Goal: Task Accomplishment & Management: Manage account settings

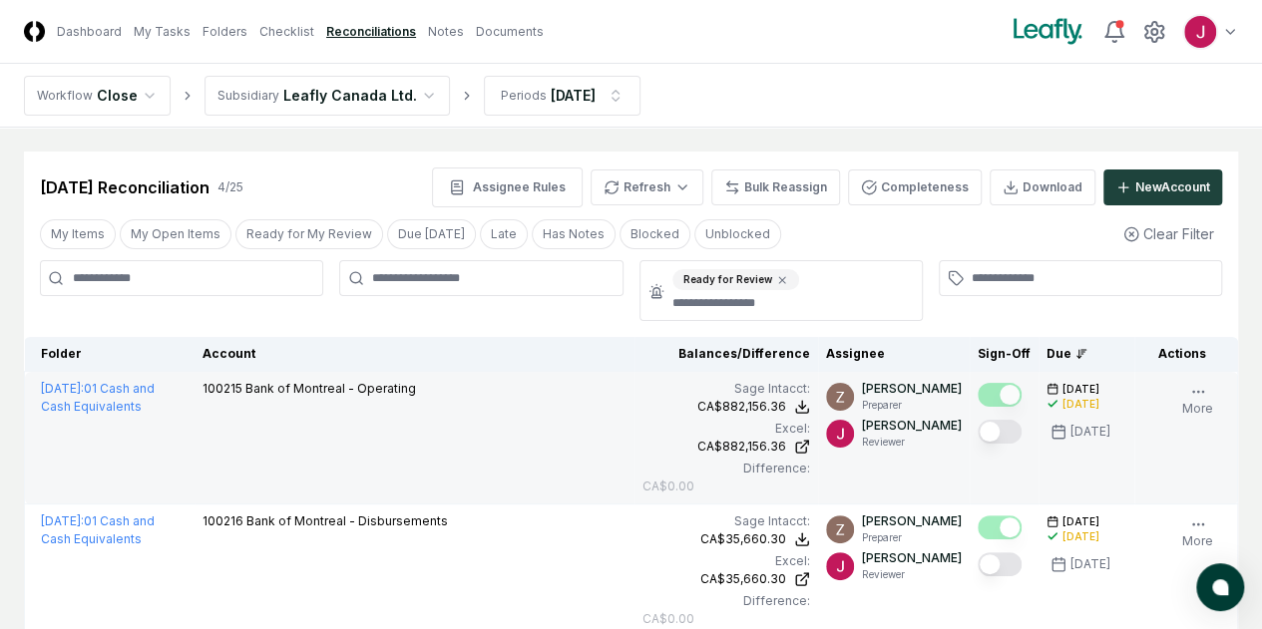
click at [978, 426] on button "Mark complete" at bounding box center [1000, 432] width 44 height 24
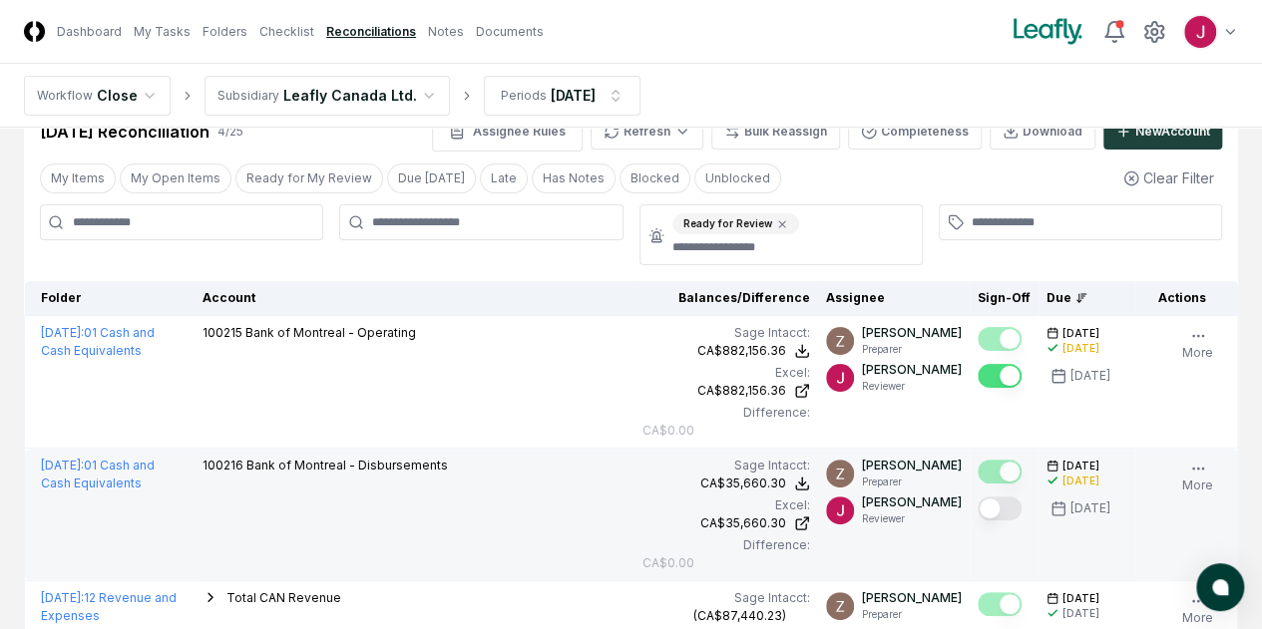
scroll to position [100, 0]
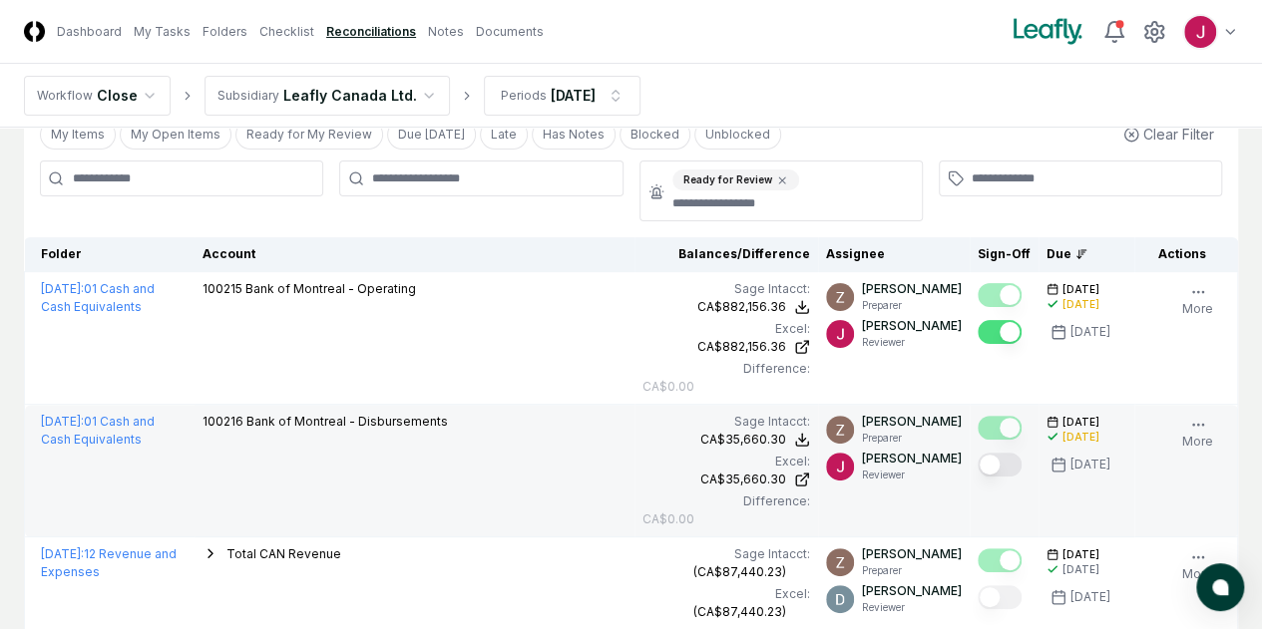
click at [978, 468] on button "Mark complete" at bounding box center [1000, 465] width 44 height 24
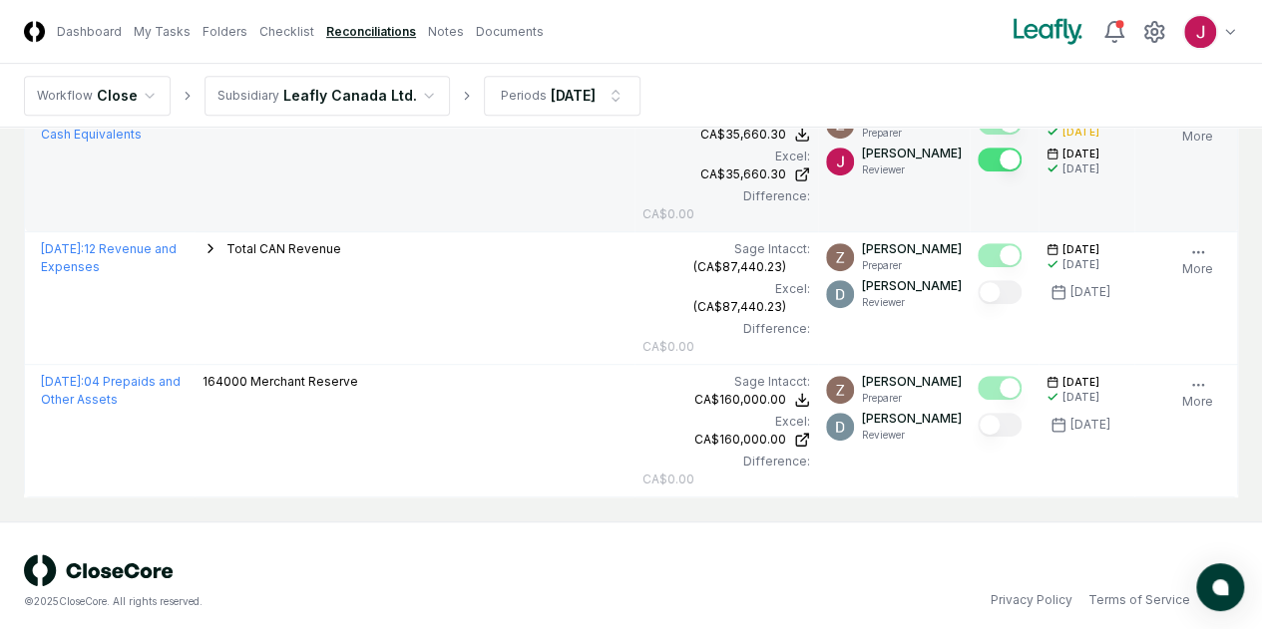
scroll to position [413, 0]
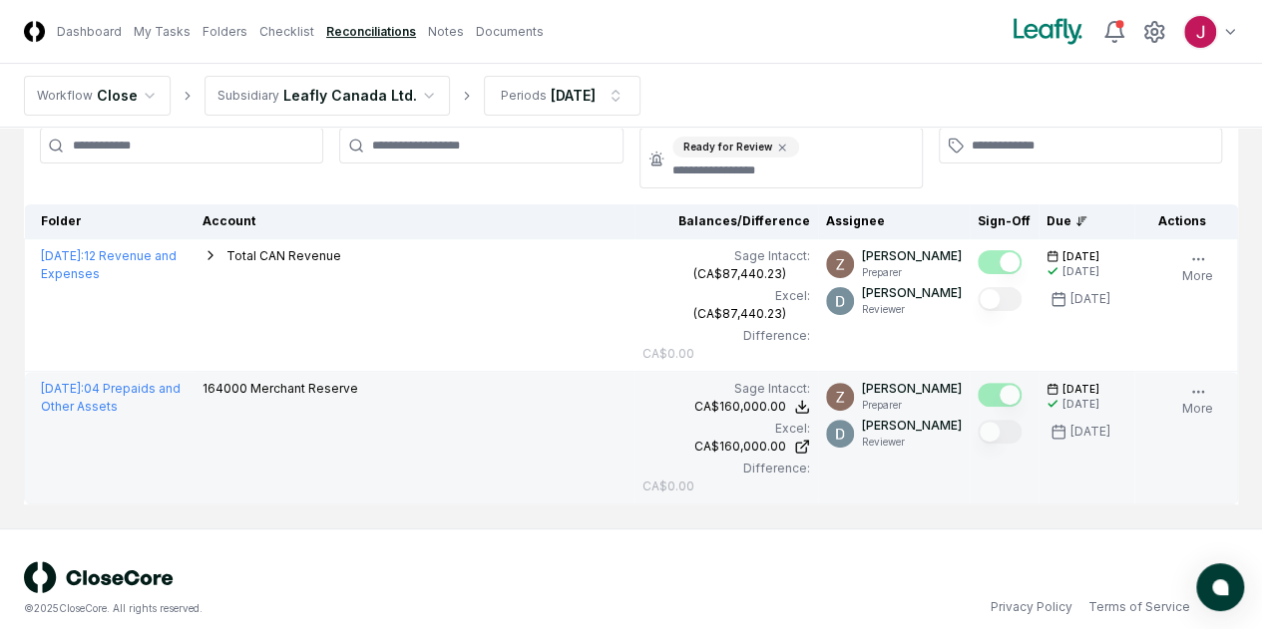
scroll to position [149, 0]
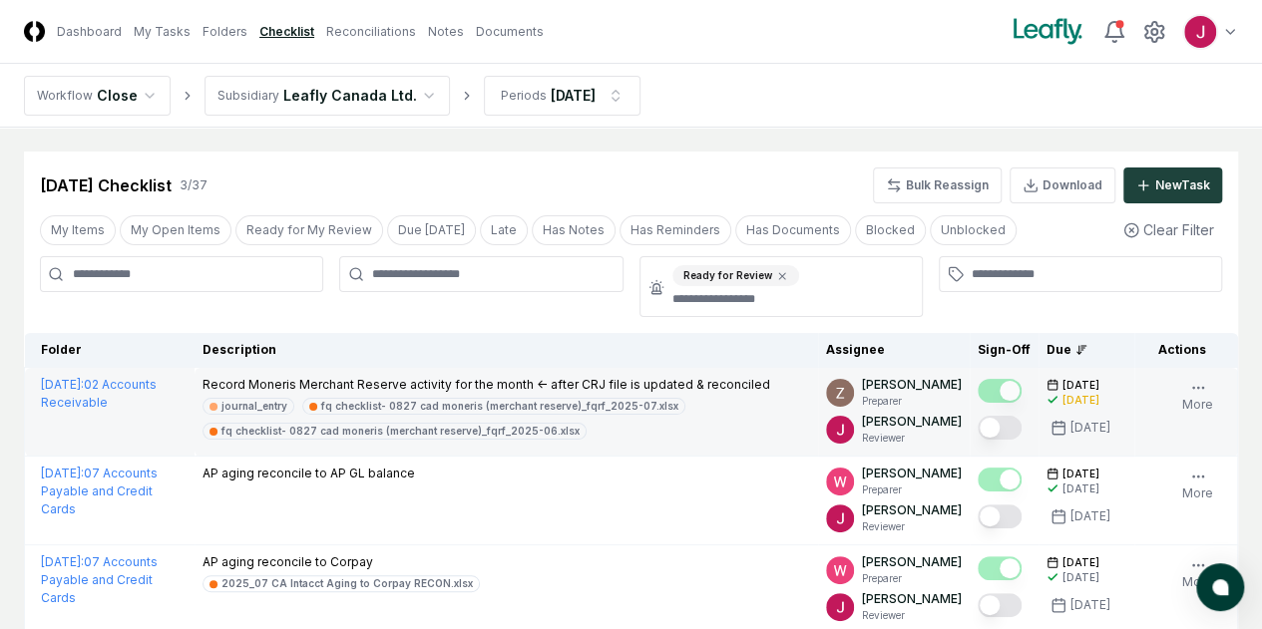
click at [978, 428] on button "Mark complete" at bounding box center [1000, 428] width 44 height 24
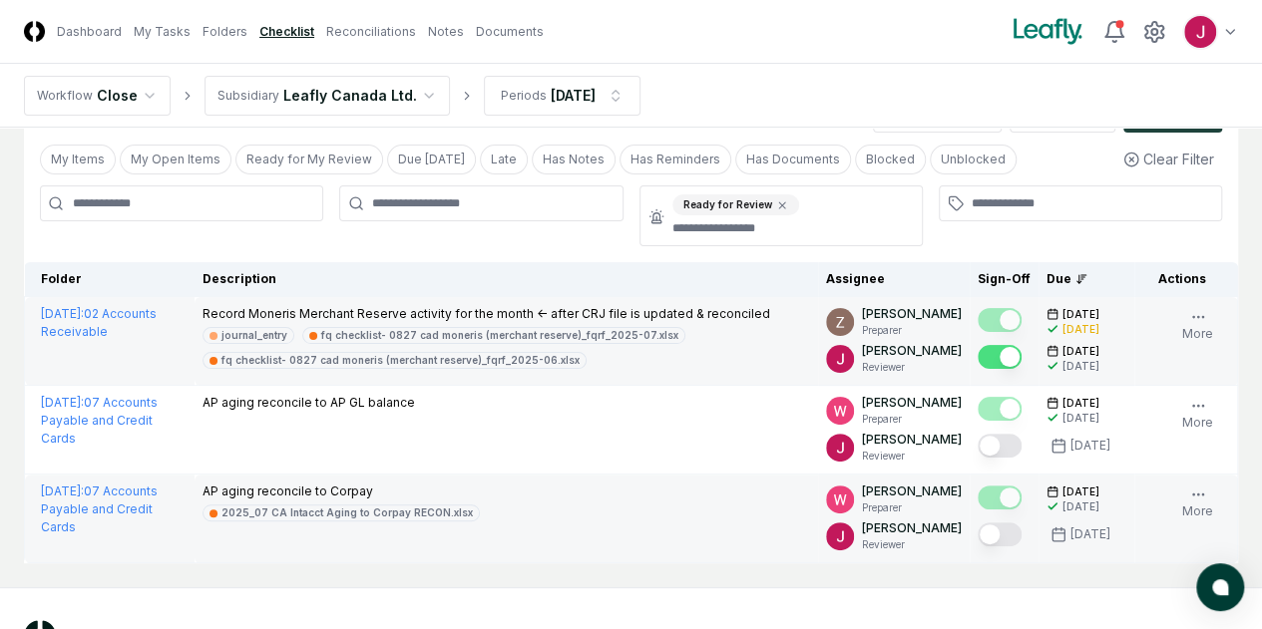
scroll to position [154, 0]
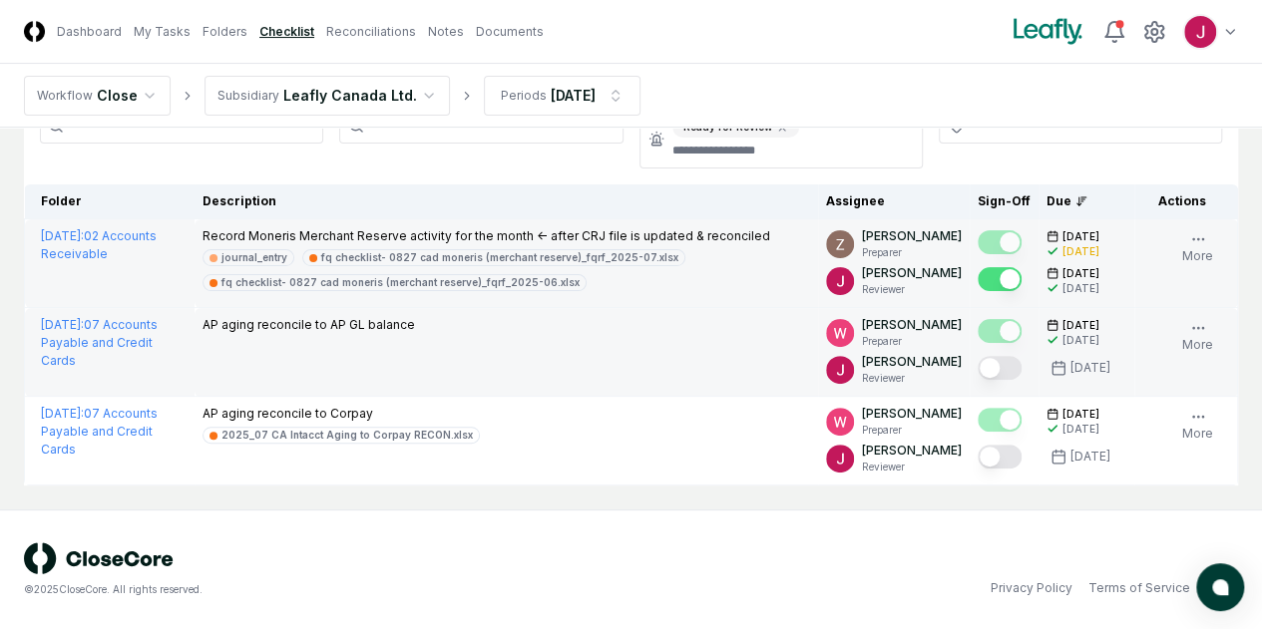
click at [978, 364] on button "Mark complete" at bounding box center [1000, 368] width 44 height 24
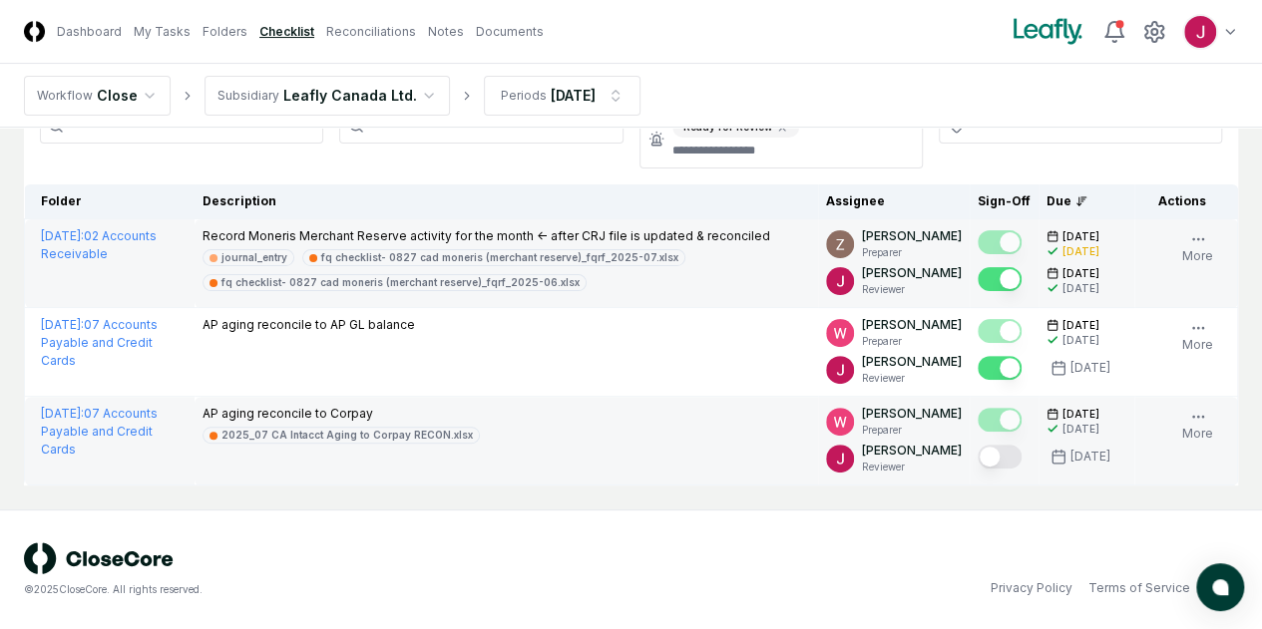
click at [978, 465] on button "Mark complete" at bounding box center [1000, 457] width 44 height 24
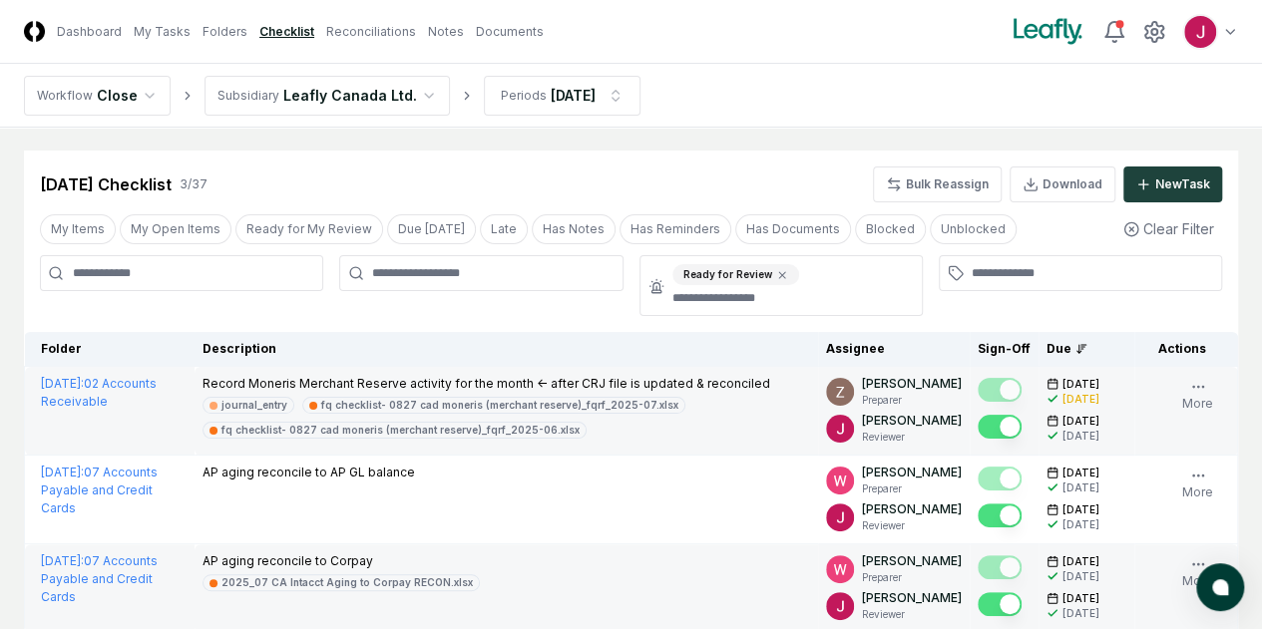
scroll to position [0, 0]
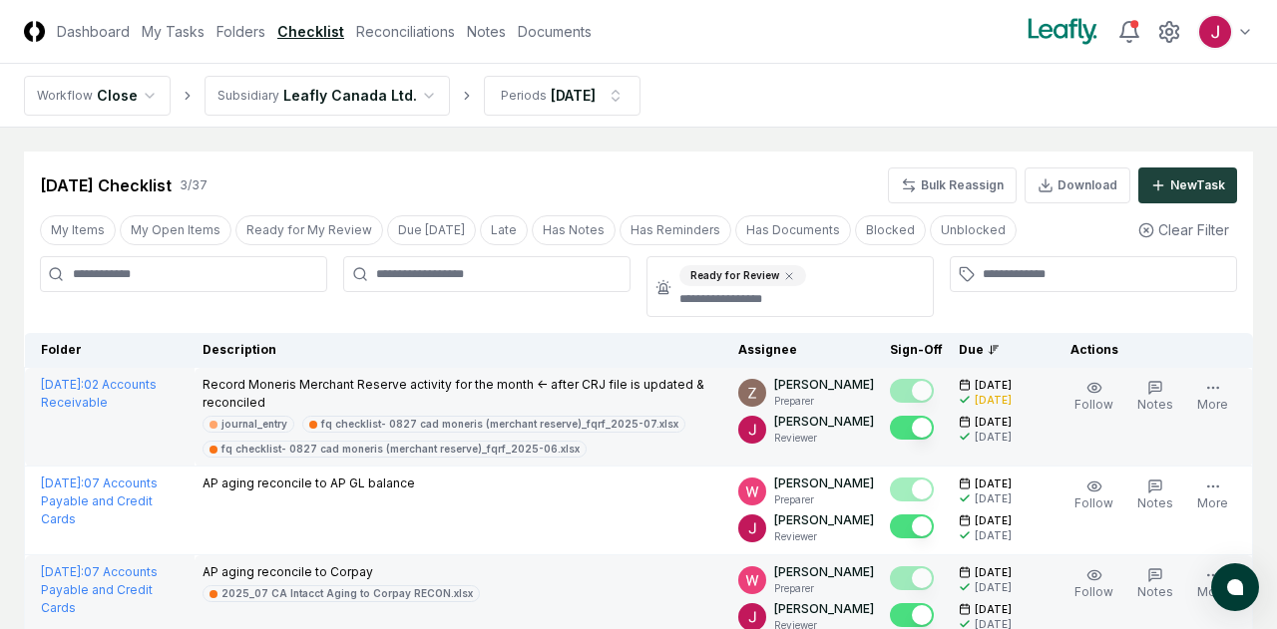
click at [395, 89] on html "CloseCore Dashboard My Tasks Folders Checklist Reconciliations Notes Documents …" at bounding box center [638, 394] width 1277 height 788
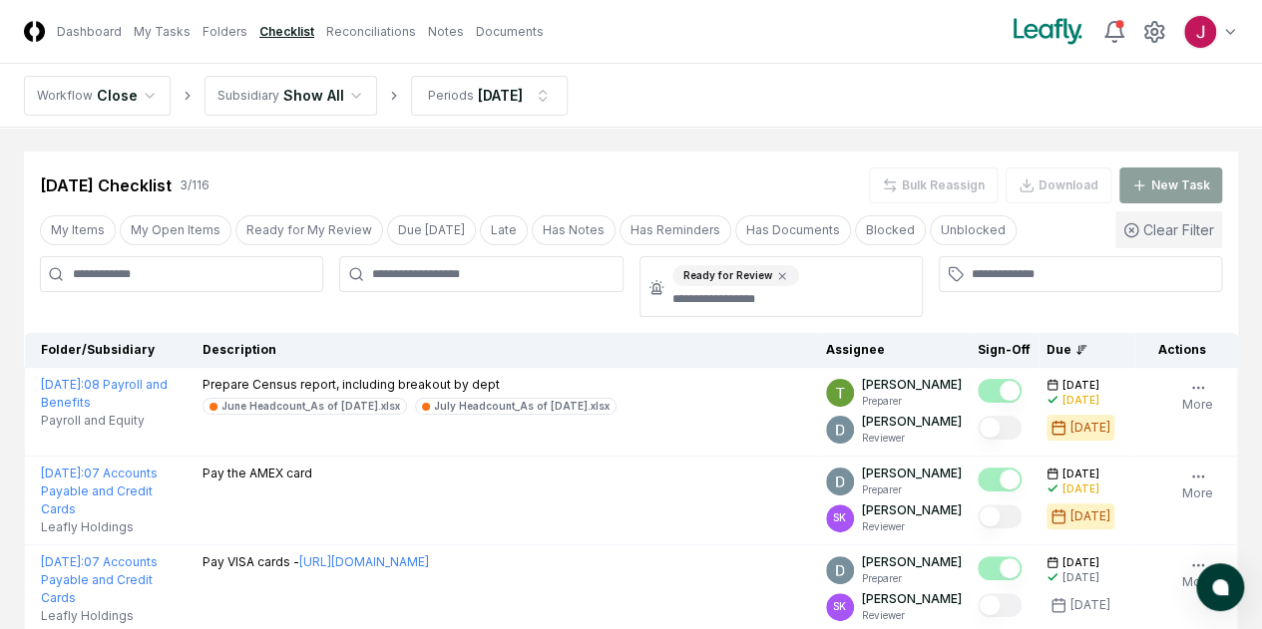
click at [1183, 237] on button "Clear Filter" at bounding box center [1168, 229] width 107 height 37
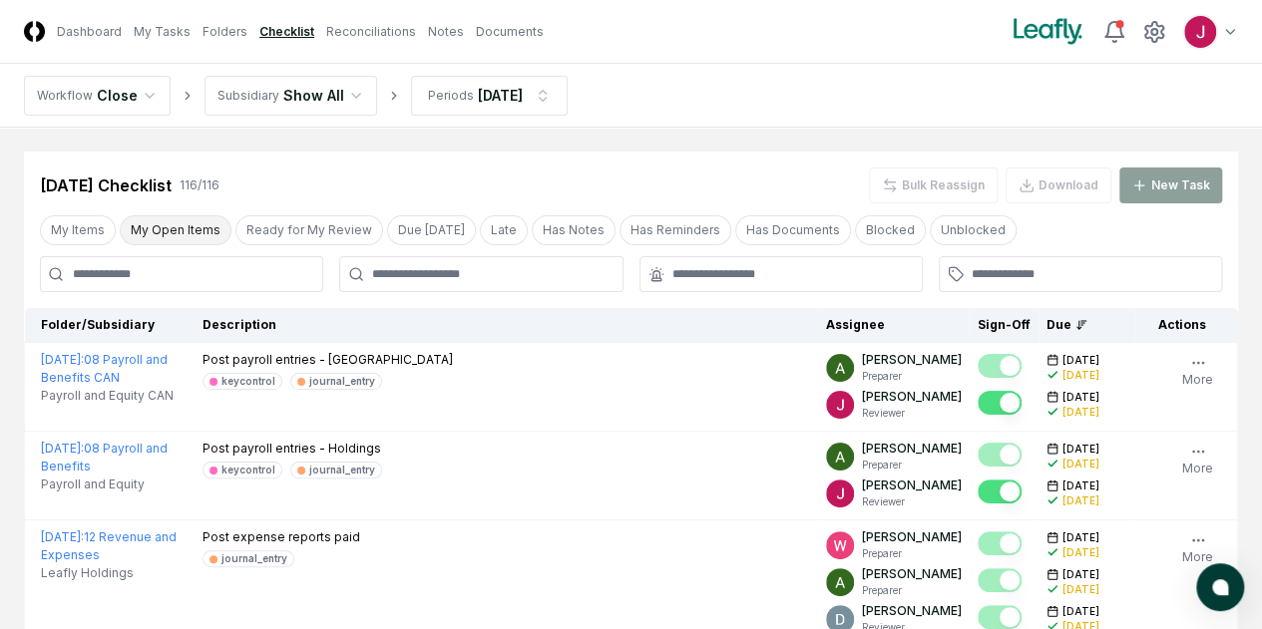
click at [153, 230] on button "My Open Items" at bounding box center [176, 230] width 112 height 30
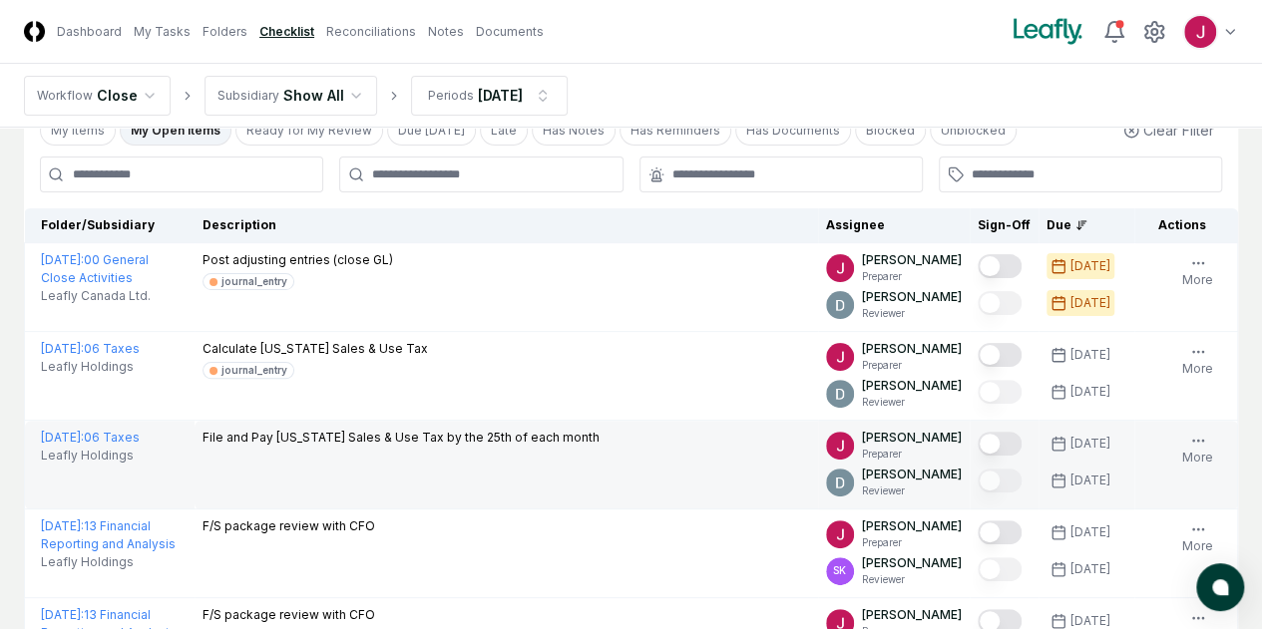
scroll to position [200, 0]
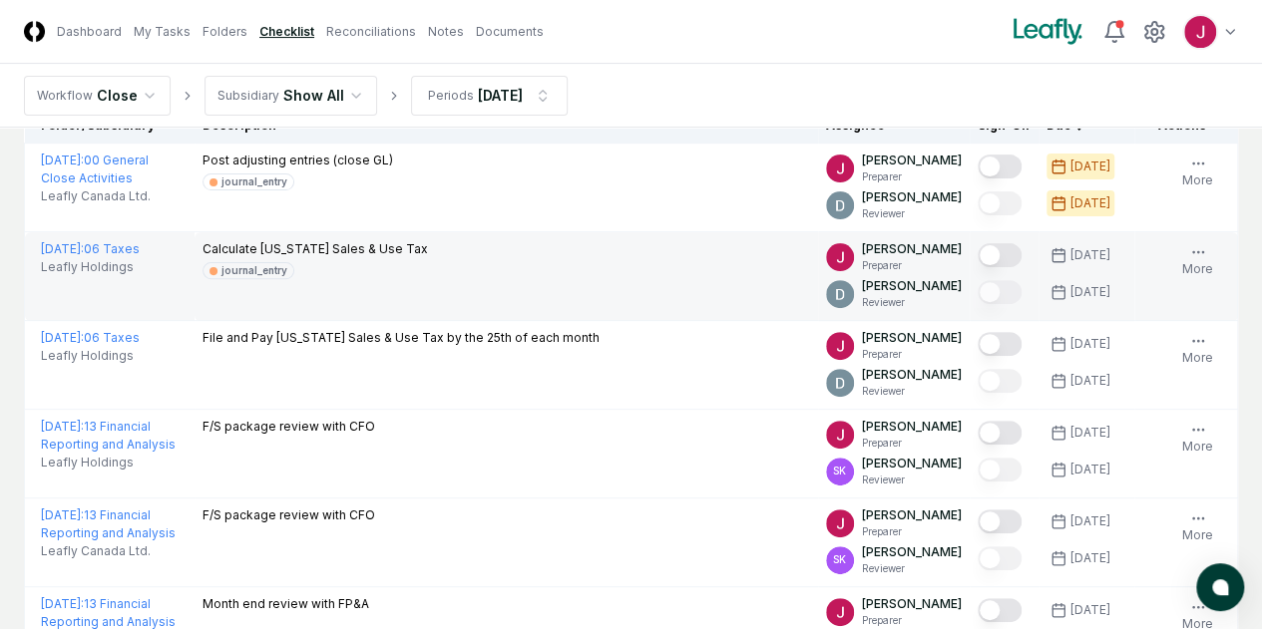
click at [978, 254] on button "Mark complete" at bounding box center [1000, 255] width 44 height 24
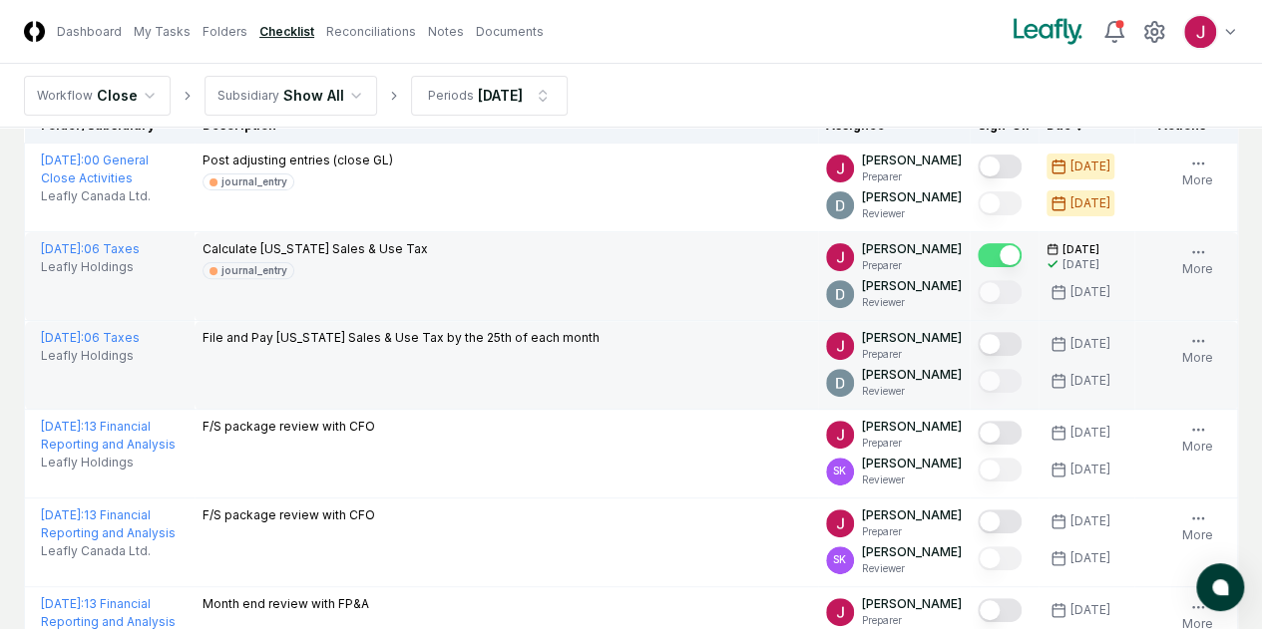
click at [978, 351] on button "Mark complete" at bounding box center [1000, 344] width 44 height 24
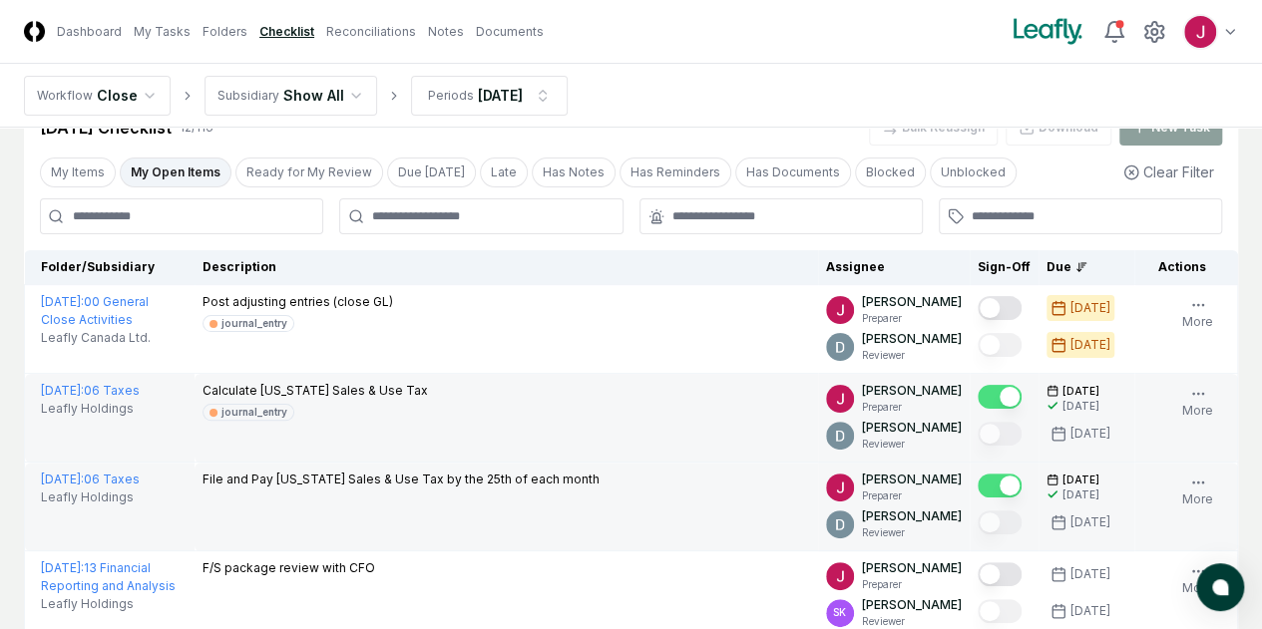
scroll to position [0, 0]
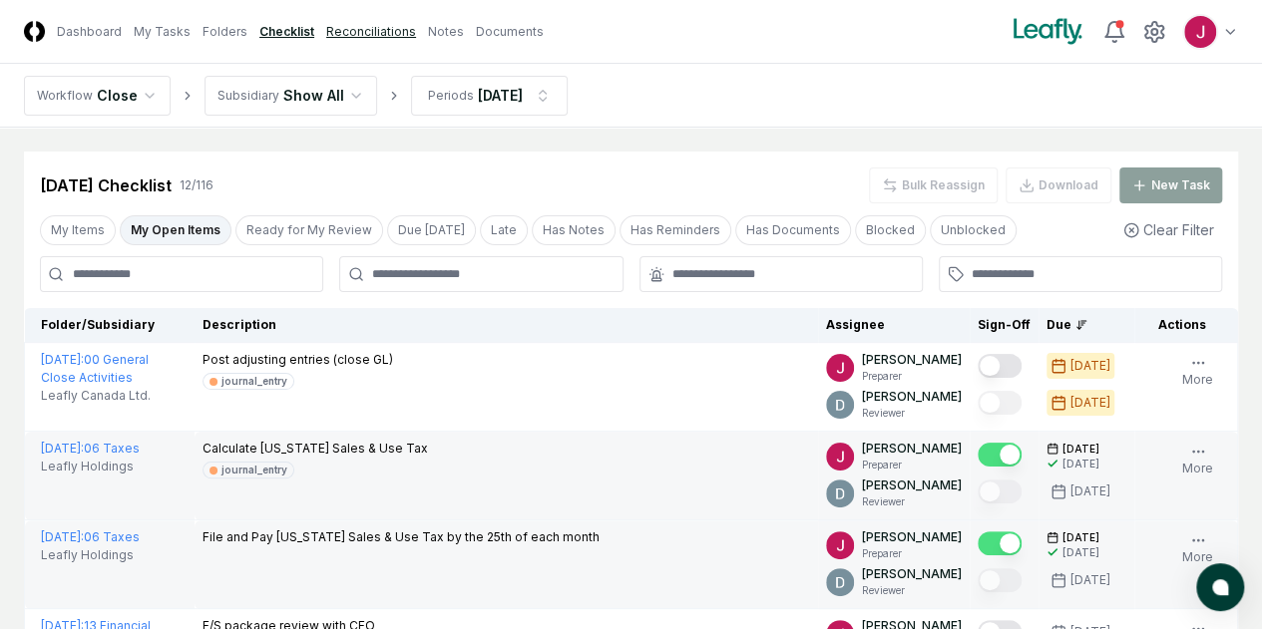
click at [416, 30] on link "Reconciliations" at bounding box center [371, 32] width 90 height 18
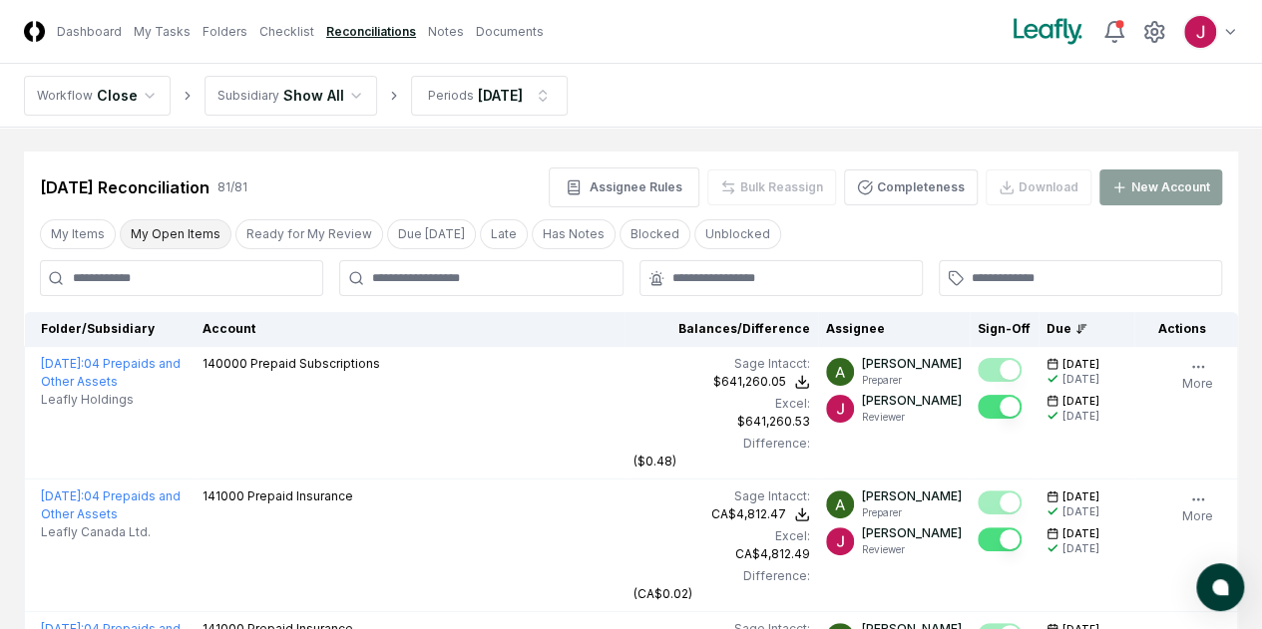
click at [166, 227] on button "My Open Items" at bounding box center [176, 234] width 112 height 30
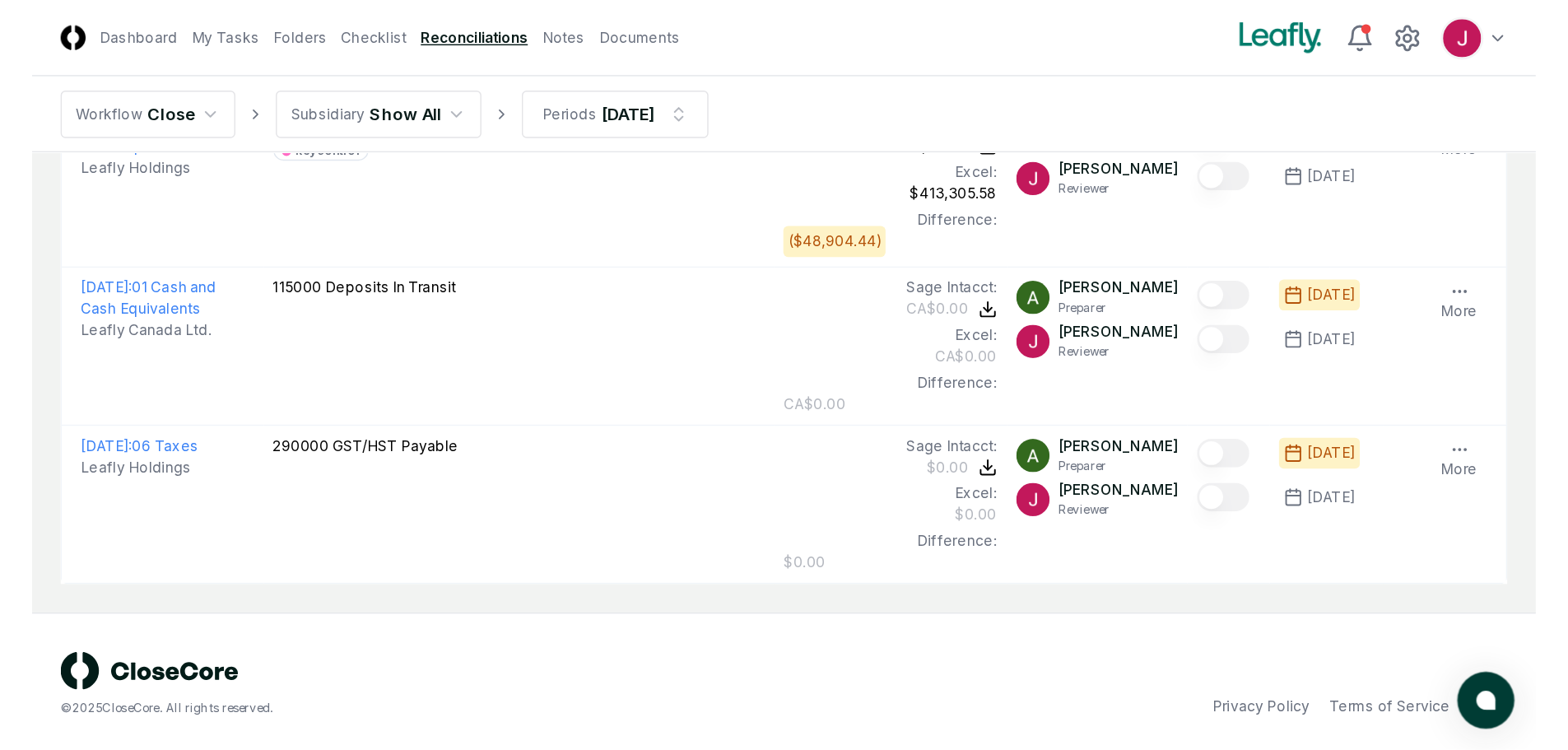
scroll to position [314, 0]
